Goal: Task Accomplishment & Management: Manage account settings

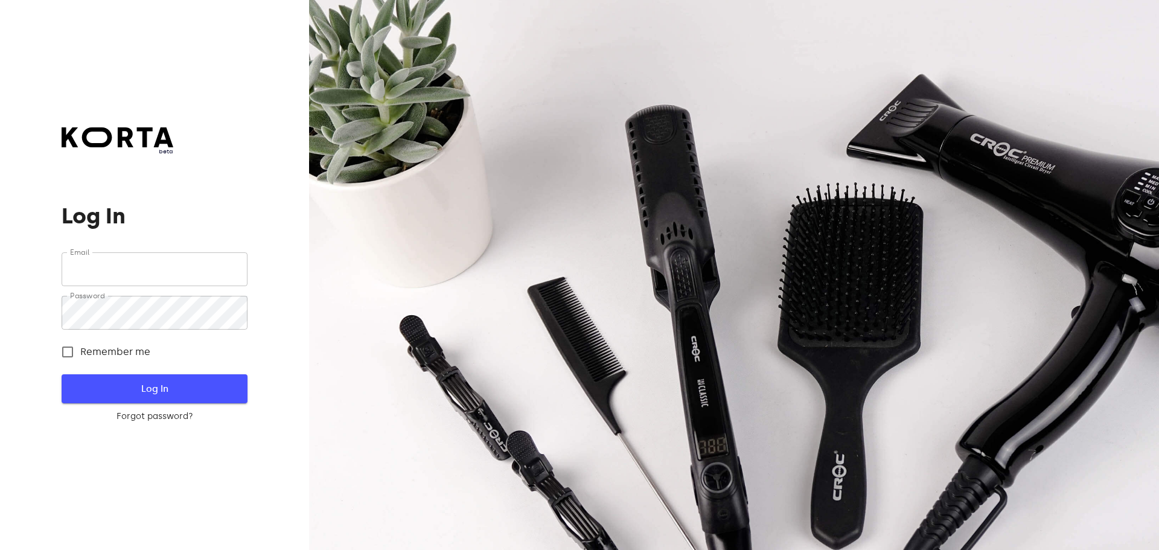
type input "[EMAIL_ADDRESS][DOMAIN_NAME]"
click at [152, 398] on button "Log In" at bounding box center [154, 388] width 185 height 29
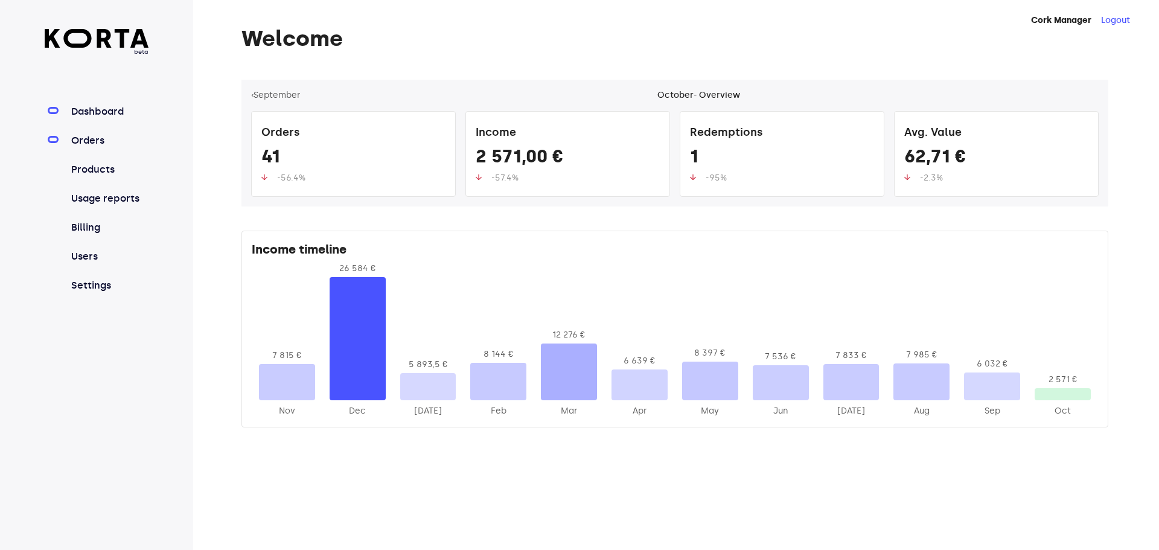
click at [88, 145] on link "Orders" at bounding box center [109, 140] width 80 height 14
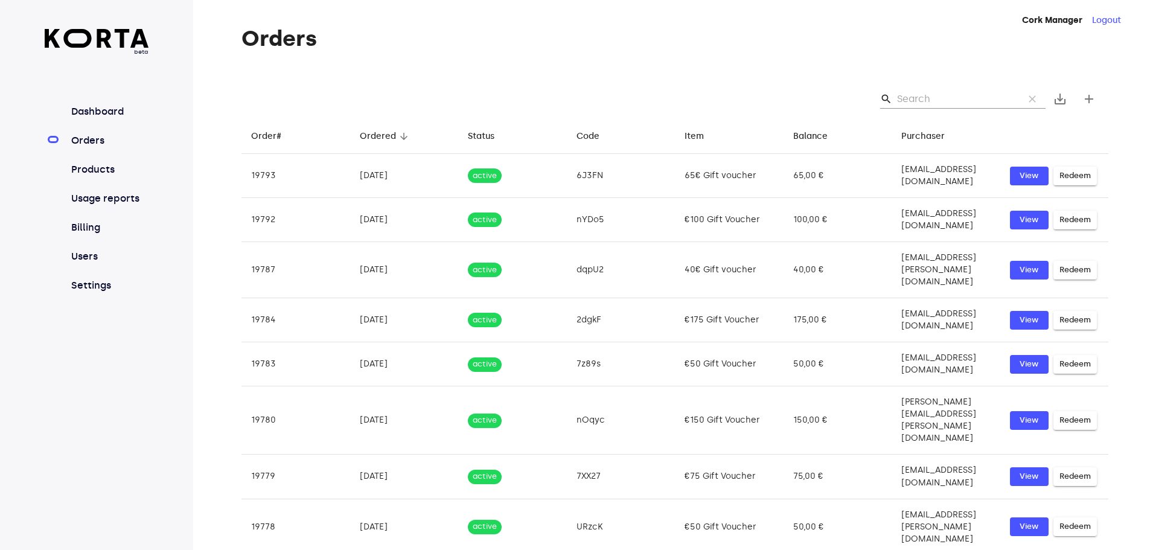
click at [964, 95] on input "Search" at bounding box center [955, 98] width 117 height 19
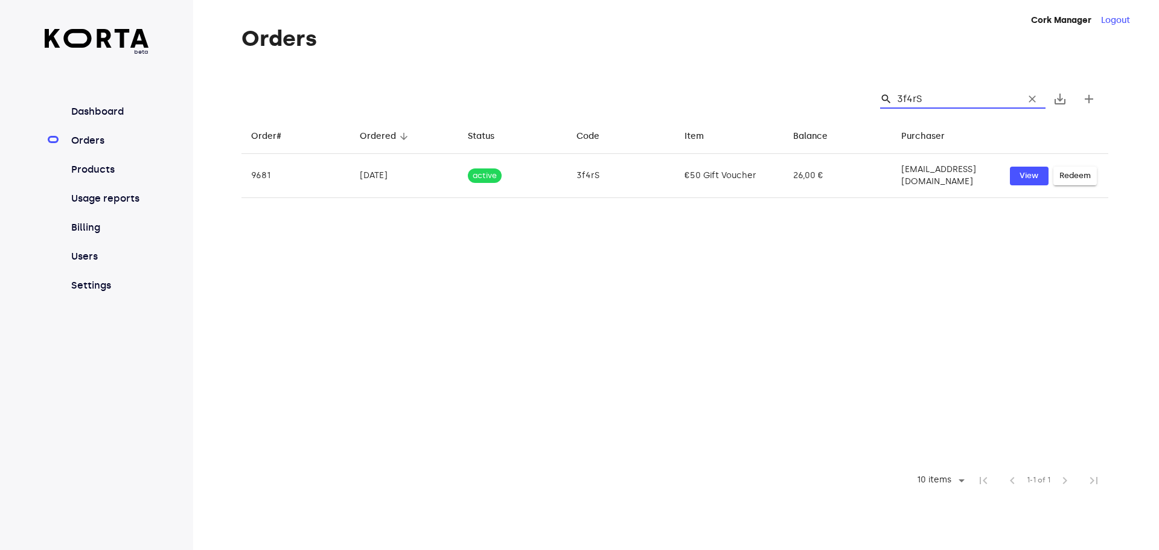
drag, startPoint x: 934, startPoint y: 99, endPoint x: 893, endPoint y: 95, distance: 41.3
click at [893, 95] on div "search 3f4rS clear" at bounding box center [962, 98] width 165 height 19
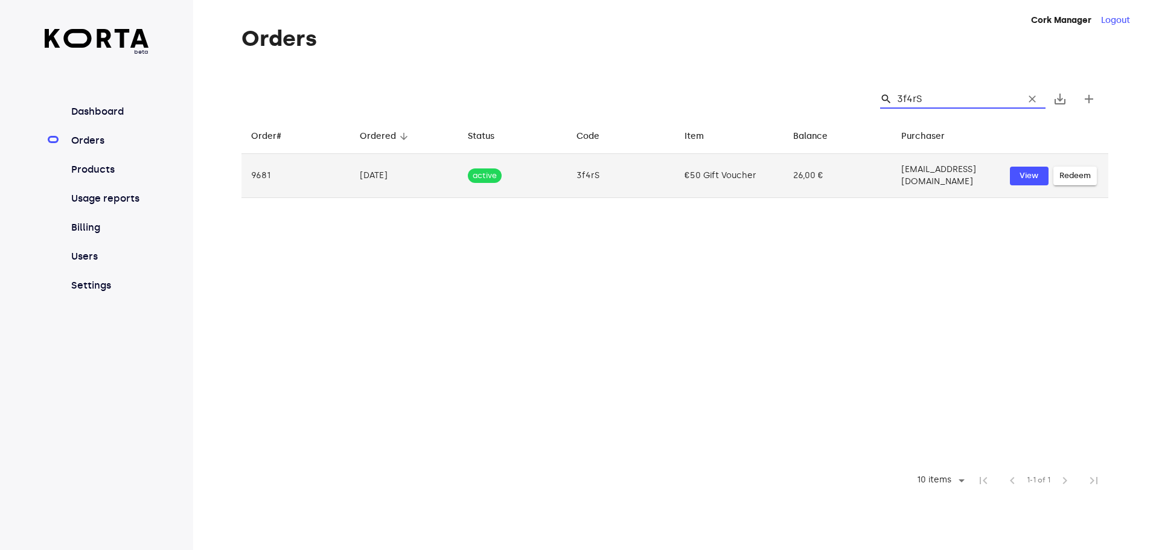
type input "3f4rS"
click at [1077, 175] on span "Redeem" at bounding box center [1074, 176] width 31 height 14
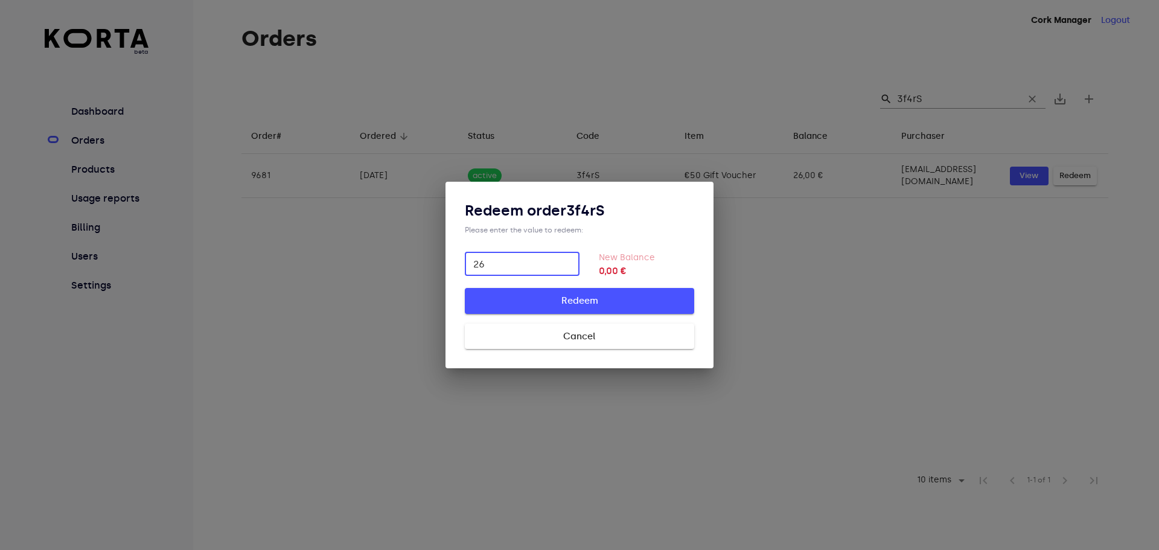
type input "26"
click at [564, 305] on span "Redeem" at bounding box center [579, 301] width 191 height 16
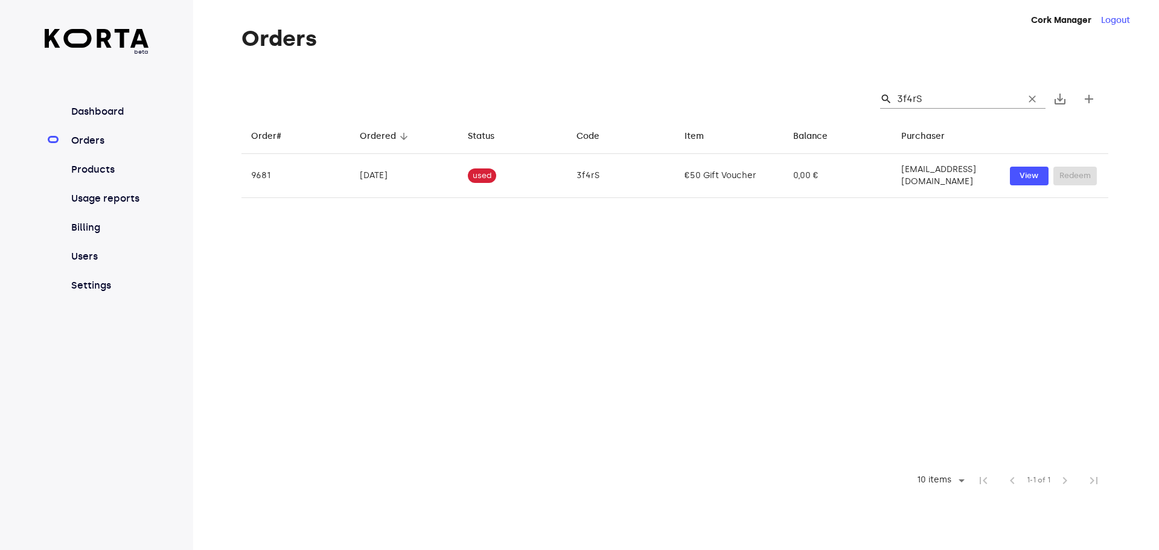
click at [686, 310] on table "Order# arrow_downward Ordered arrow_downward Status arrow_downward Code arrow_d…" at bounding box center [674, 291] width 867 height 346
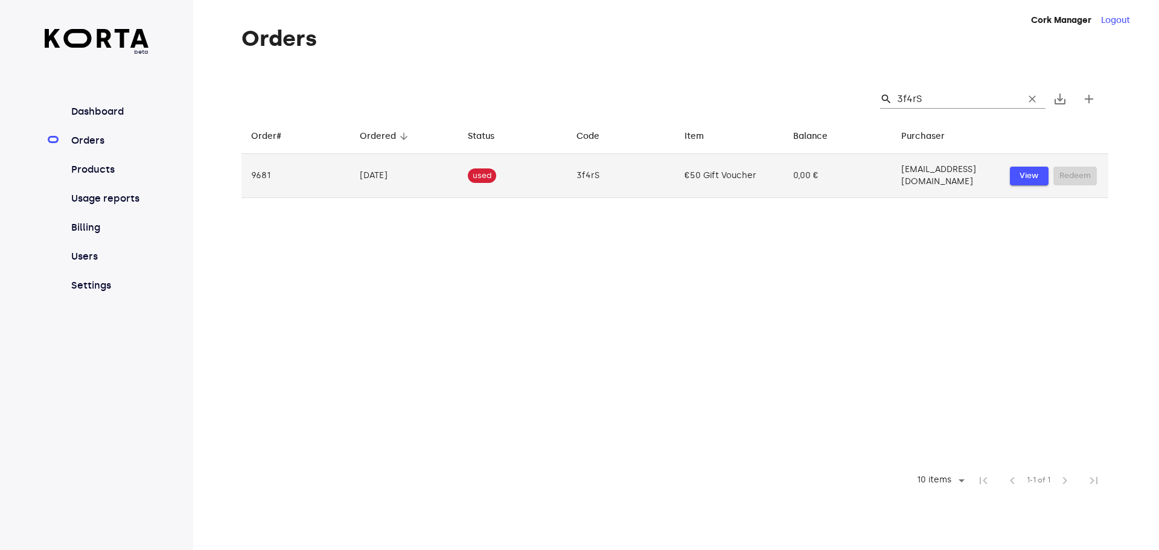
click at [1029, 173] on span "View" at bounding box center [1029, 176] width 27 height 14
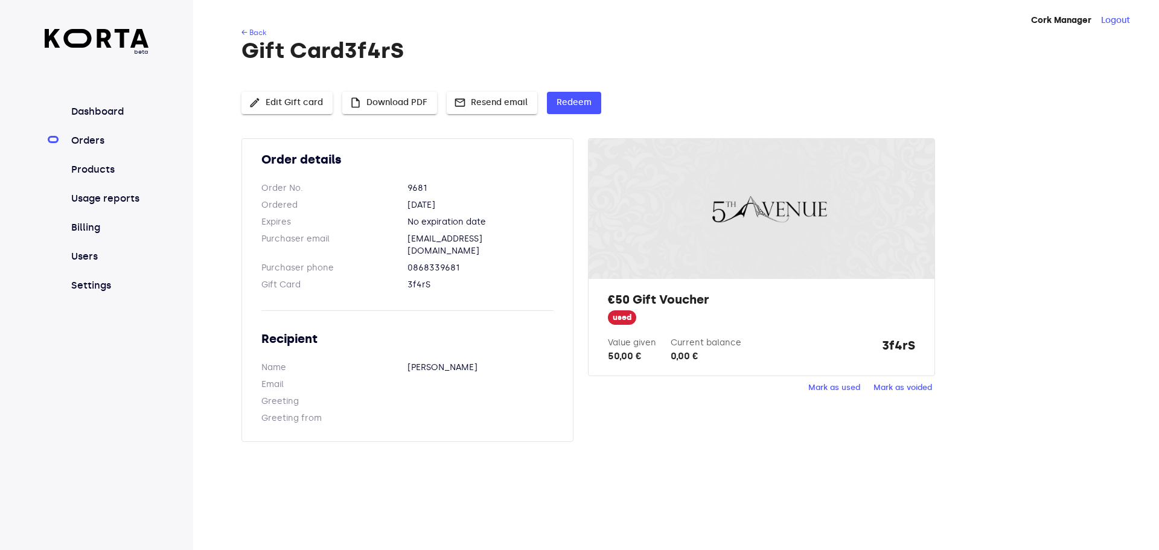
click at [686, 355] on div "0,00 €" at bounding box center [705, 356] width 71 height 14
